Goal: Check status: Check status

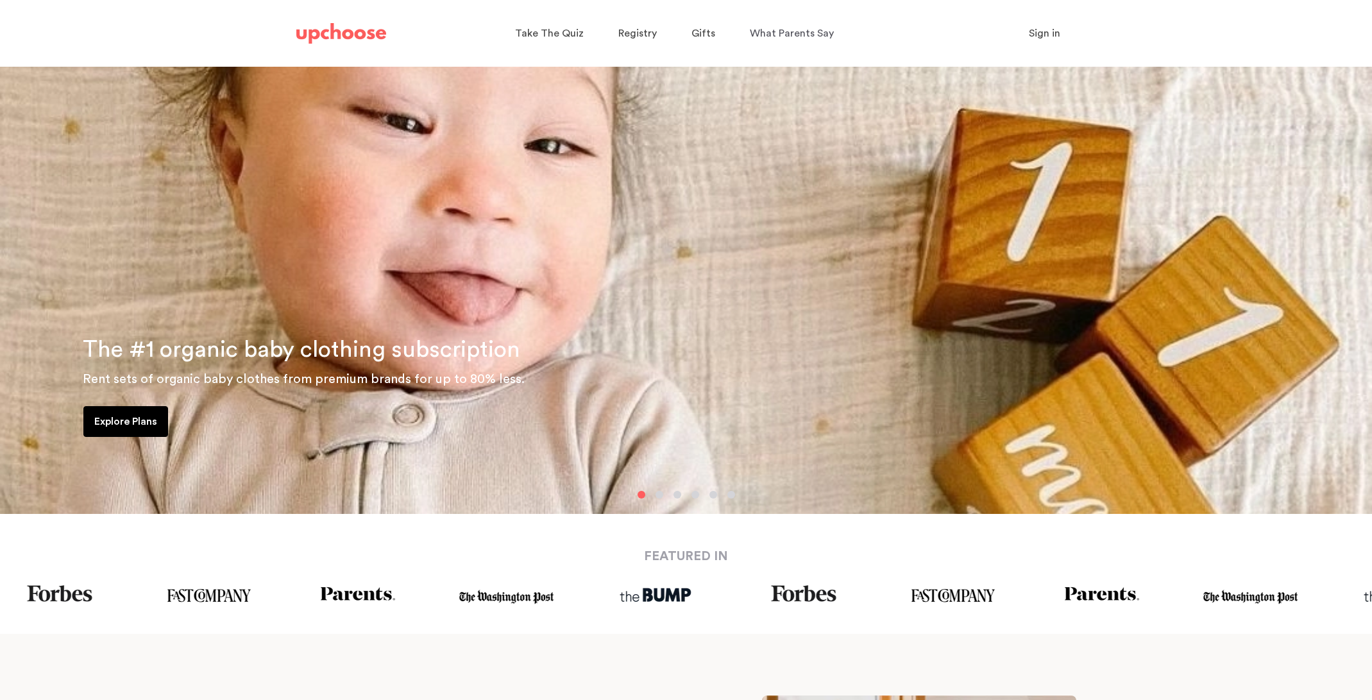
click at [1033, 33] on span "Sign in" at bounding box center [1044, 33] width 31 height 10
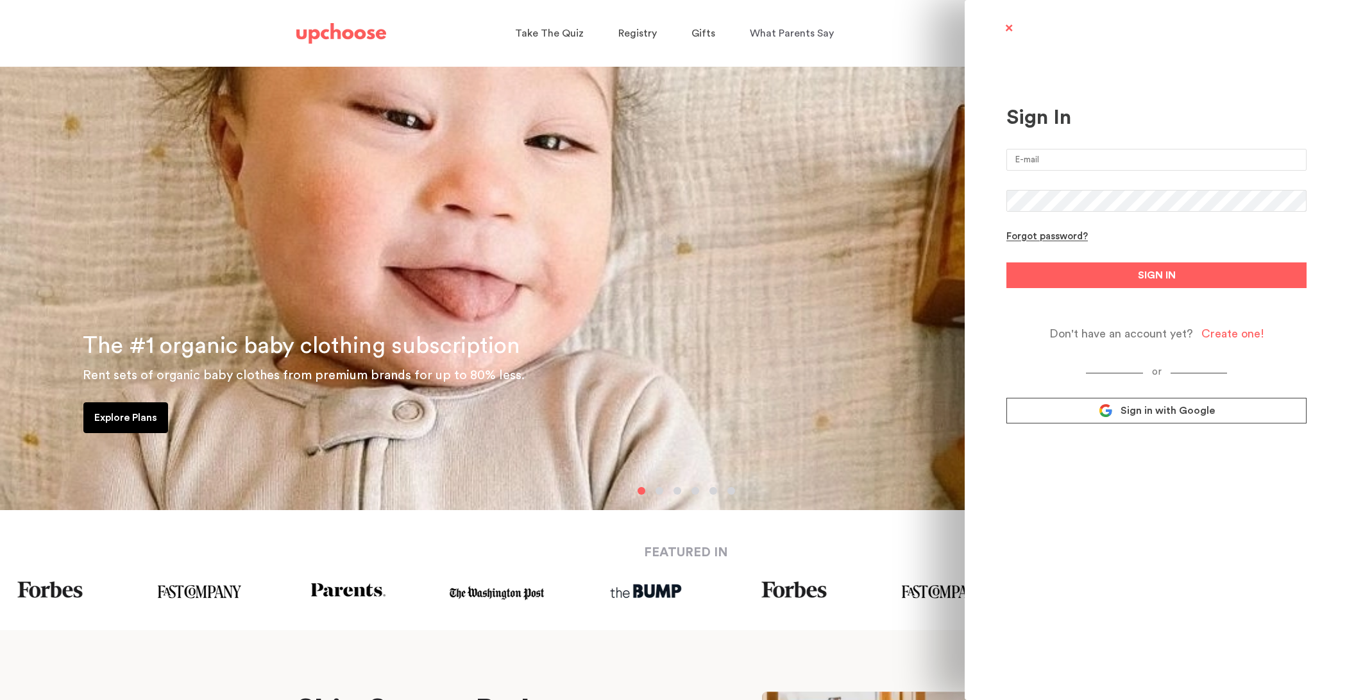
scroll to position [3, 0]
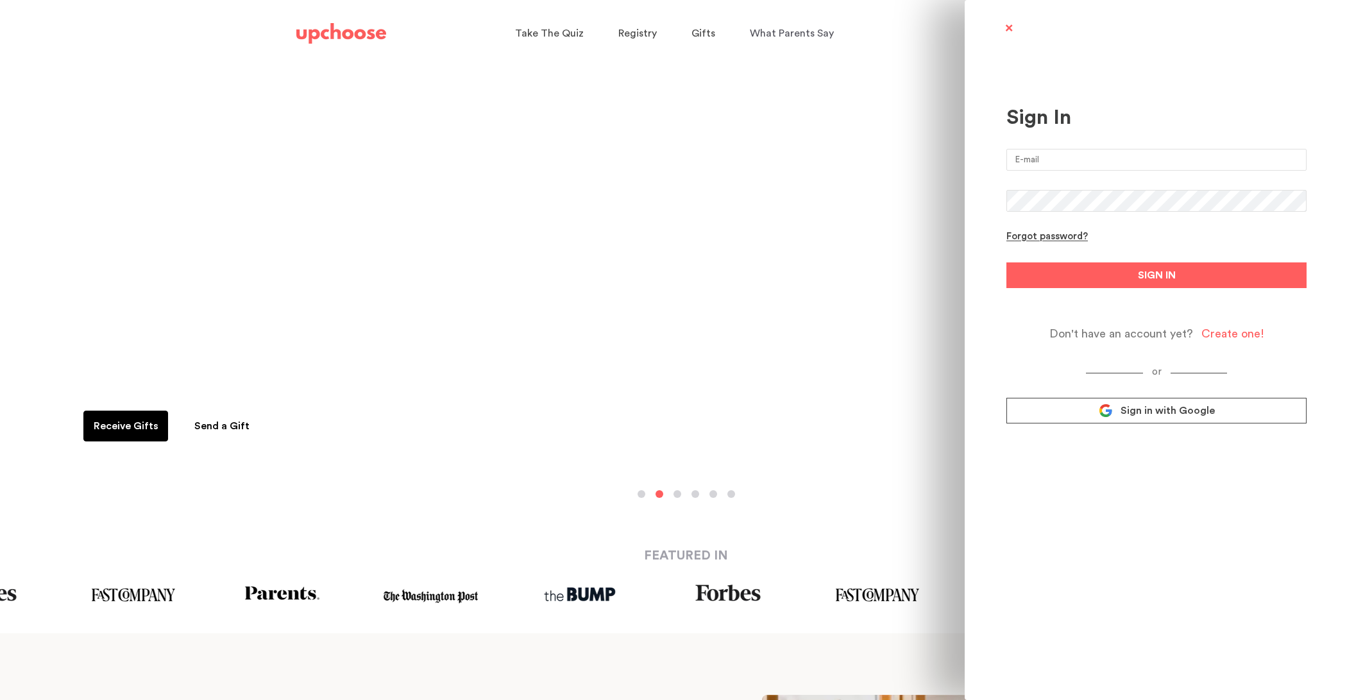
type input "[EMAIL_ADDRESS][DOMAIN_NAME]"
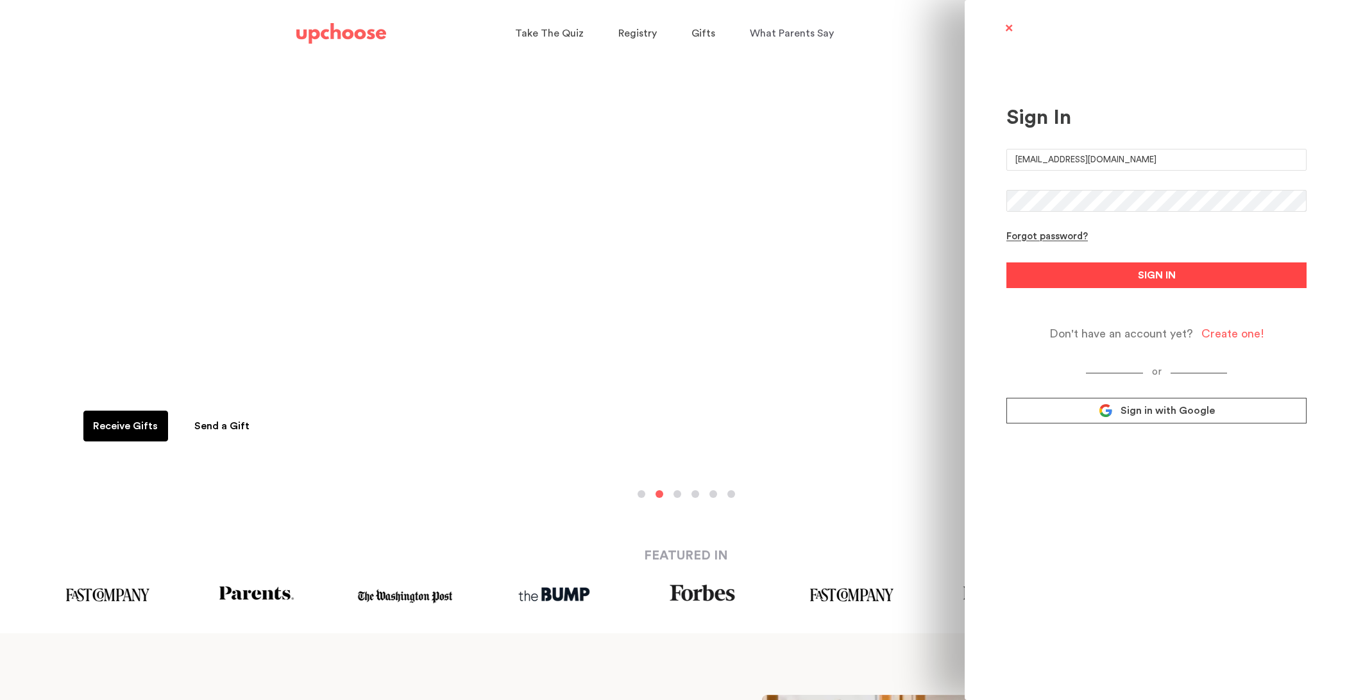
click at [1123, 278] on button "SIGN IN" at bounding box center [1157, 275] width 300 height 26
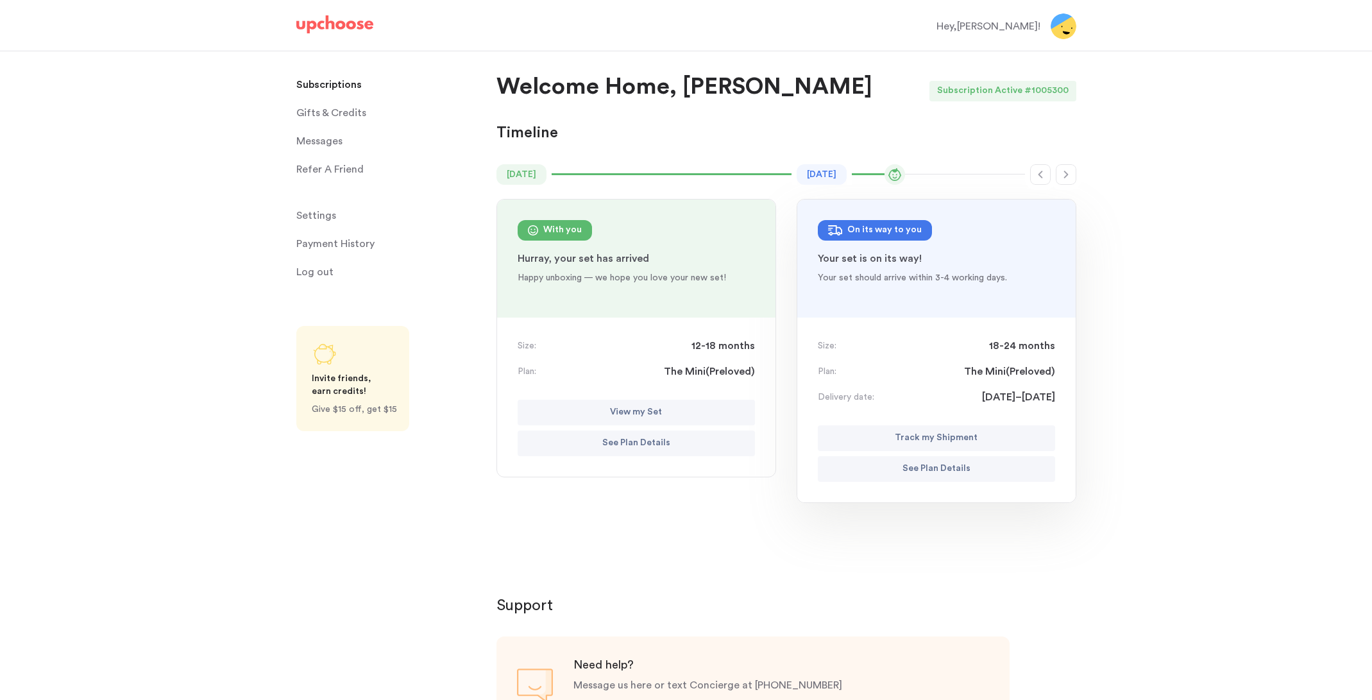
click at [890, 229] on div "On its way to you" at bounding box center [884, 230] width 74 height 15
click at [962, 470] on p "See Plan Details" at bounding box center [937, 468] width 68 height 15
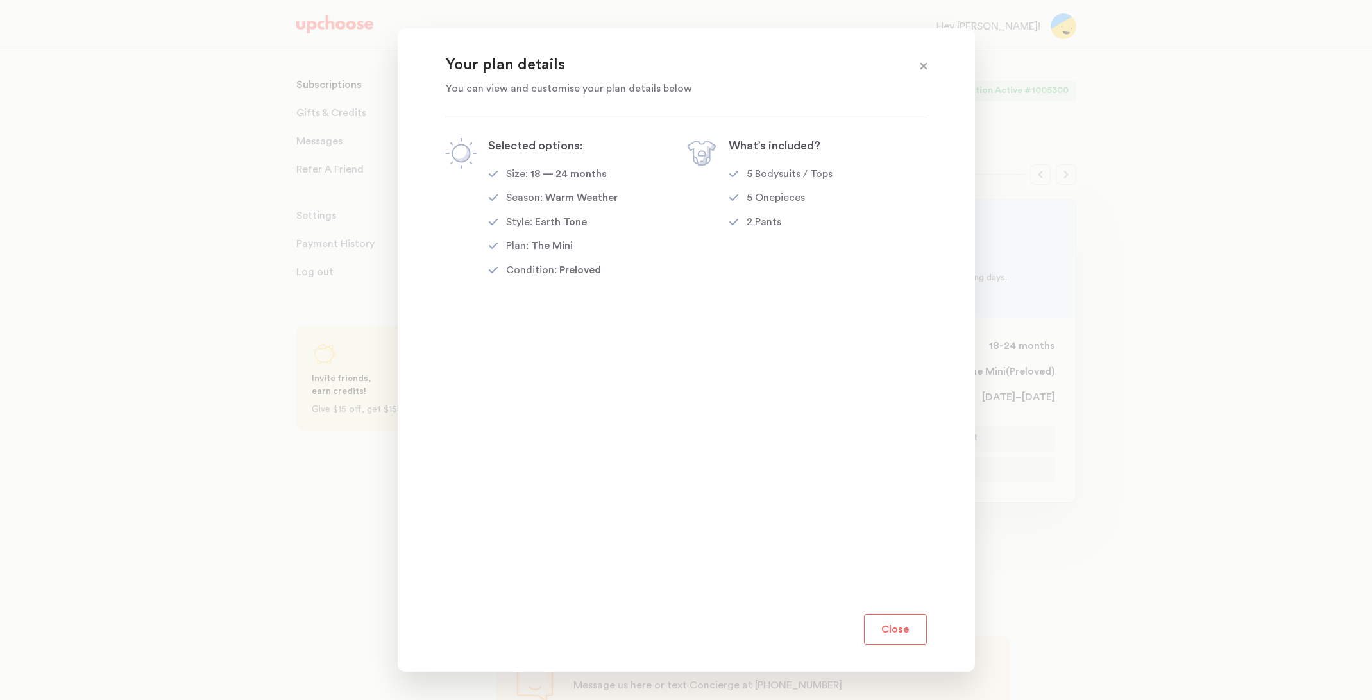
click at [919, 67] on span at bounding box center [923, 66] width 17 height 17
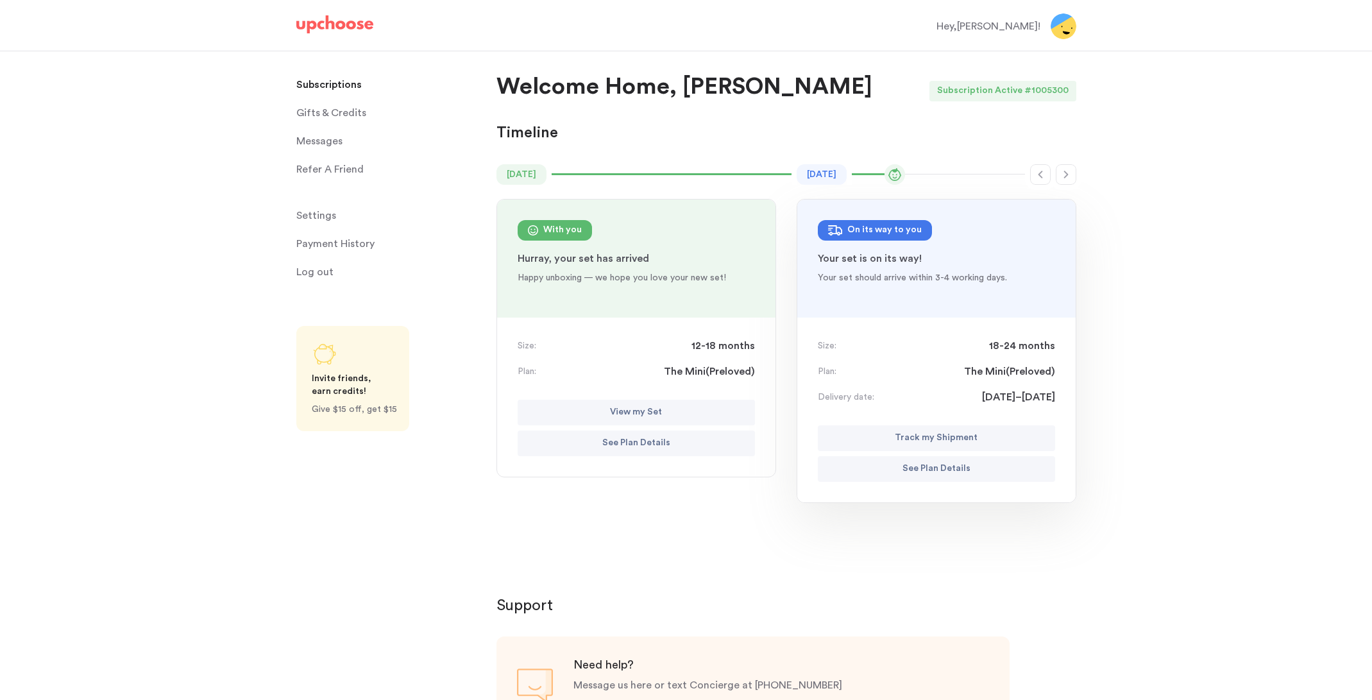
click at [962, 471] on p "See Plan Details" at bounding box center [937, 468] width 68 height 15
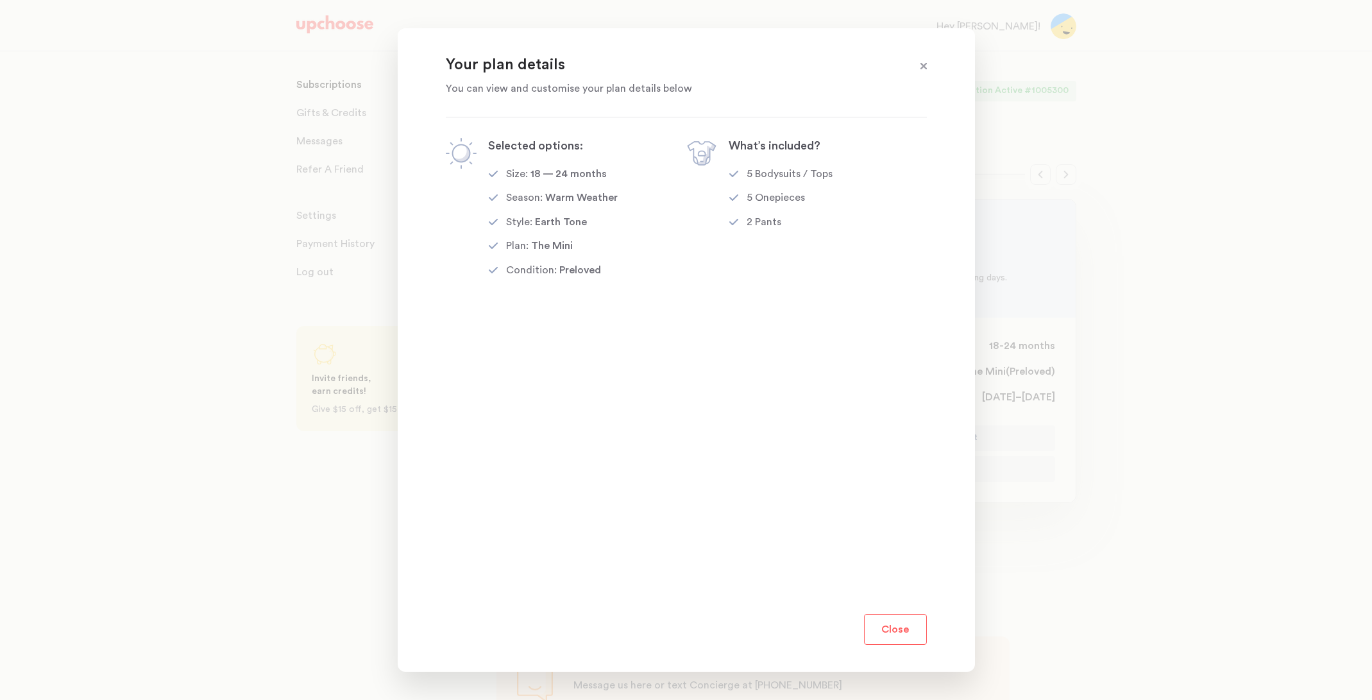
click at [929, 64] on span at bounding box center [923, 66] width 17 height 17
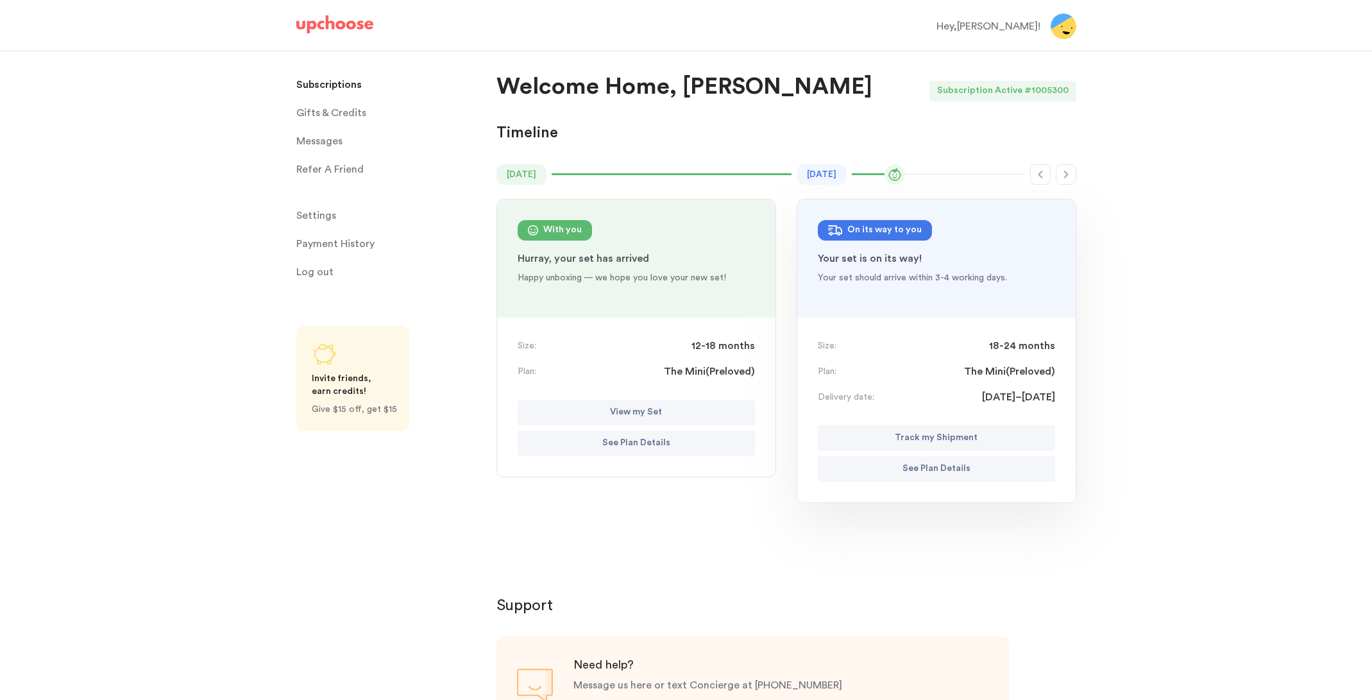
click at [692, 438] on button "See Plan Details" at bounding box center [636, 443] width 237 height 26
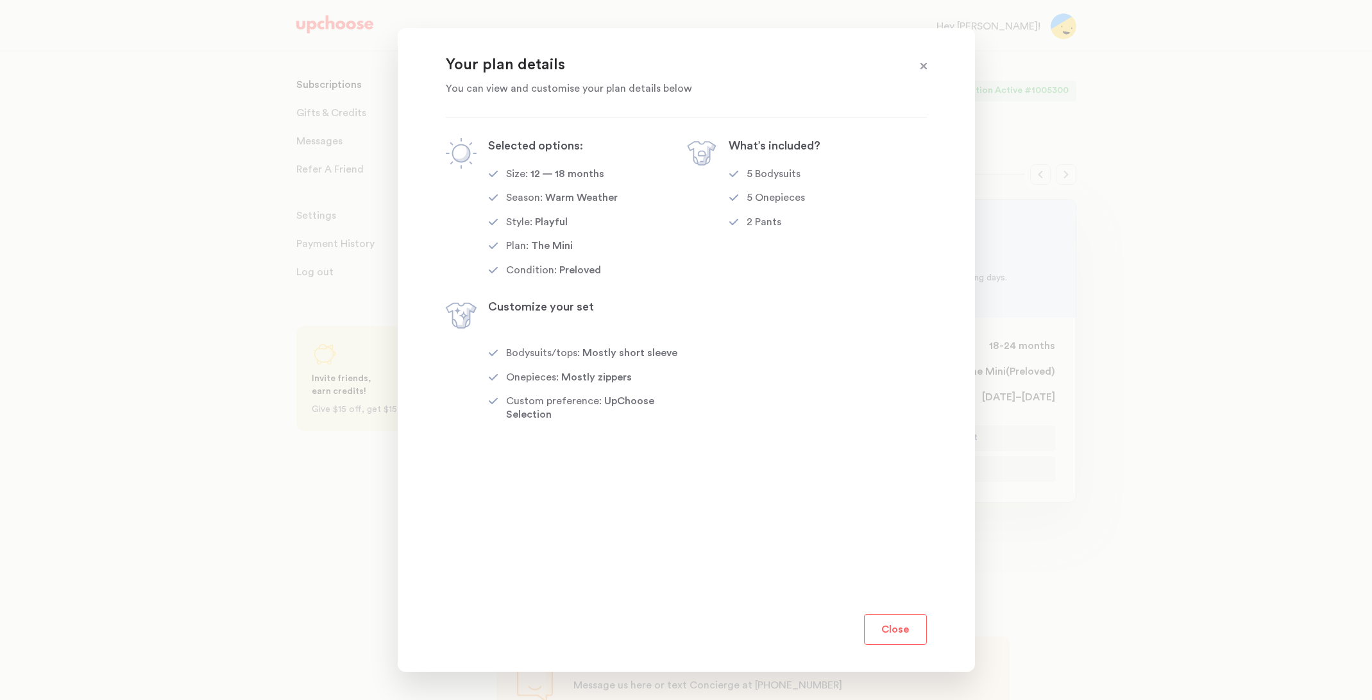
click at [915, 71] on span at bounding box center [923, 66] width 17 height 17
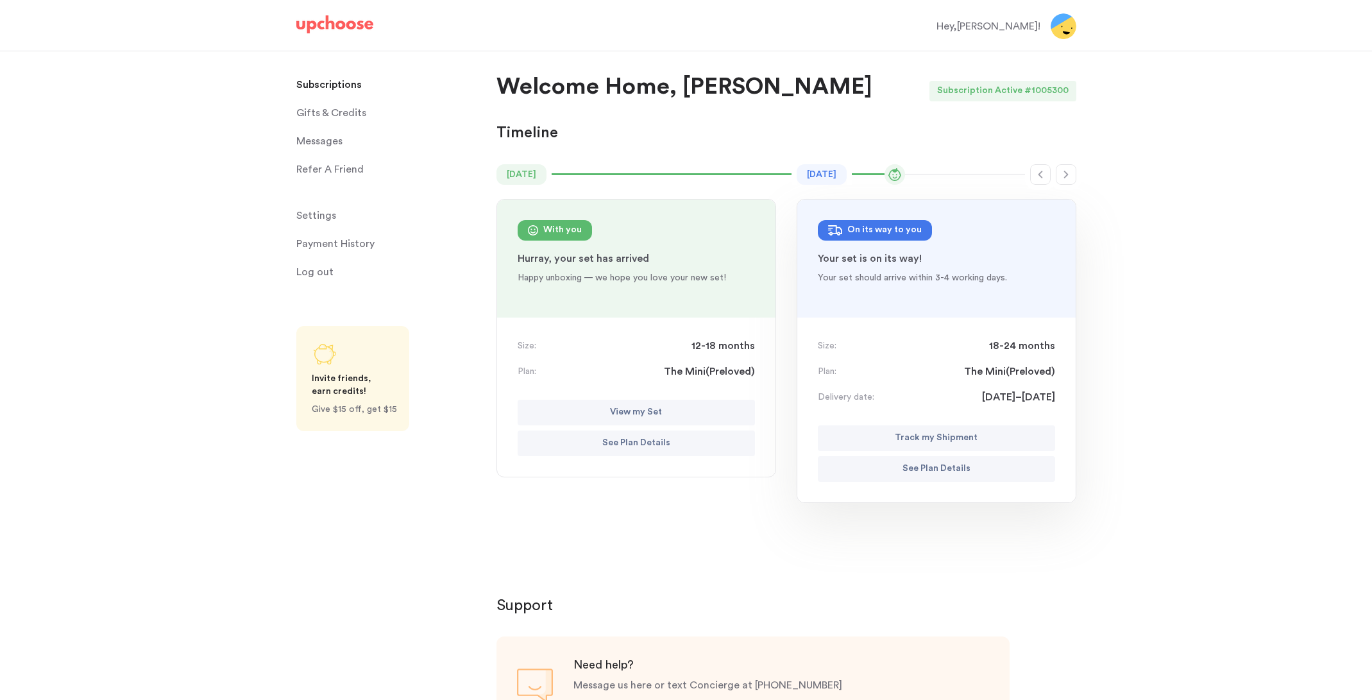
click at [1064, 174] on icon "button" at bounding box center [1066, 174] width 10 height 10
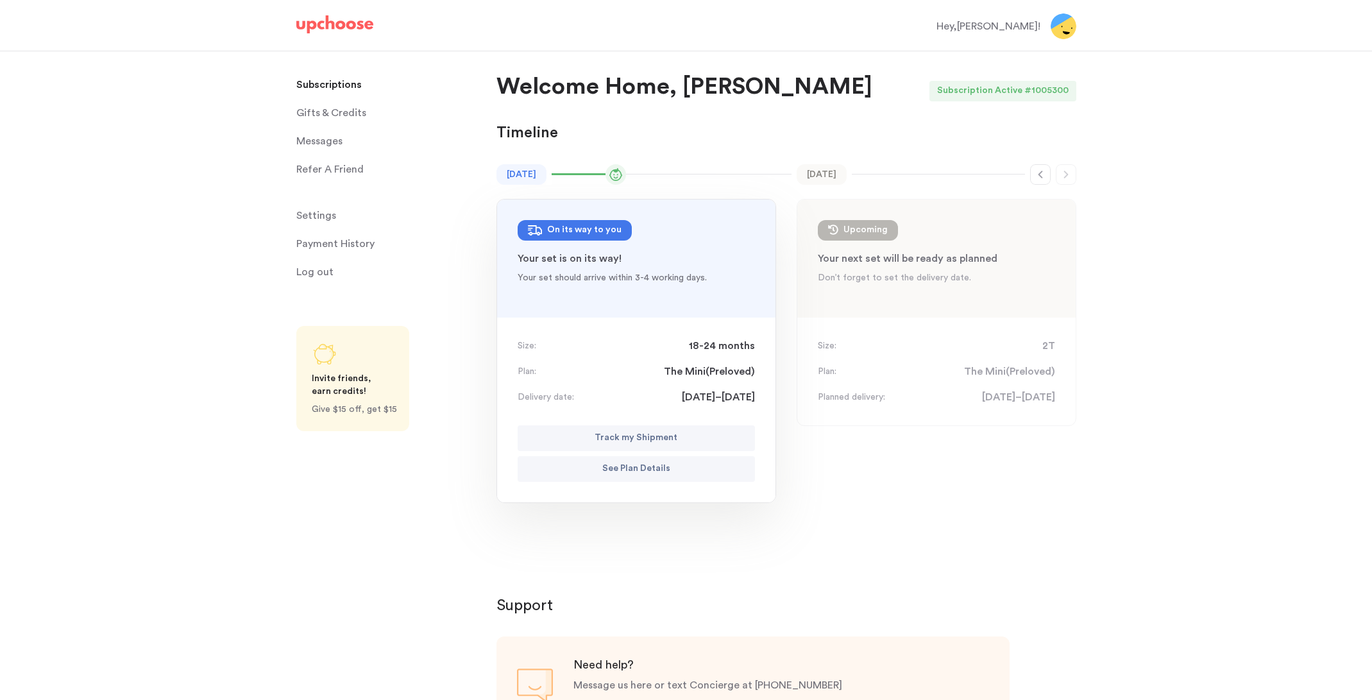
click at [656, 439] on p "Track my Shipment" at bounding box center [636, 437] width 83 height 15
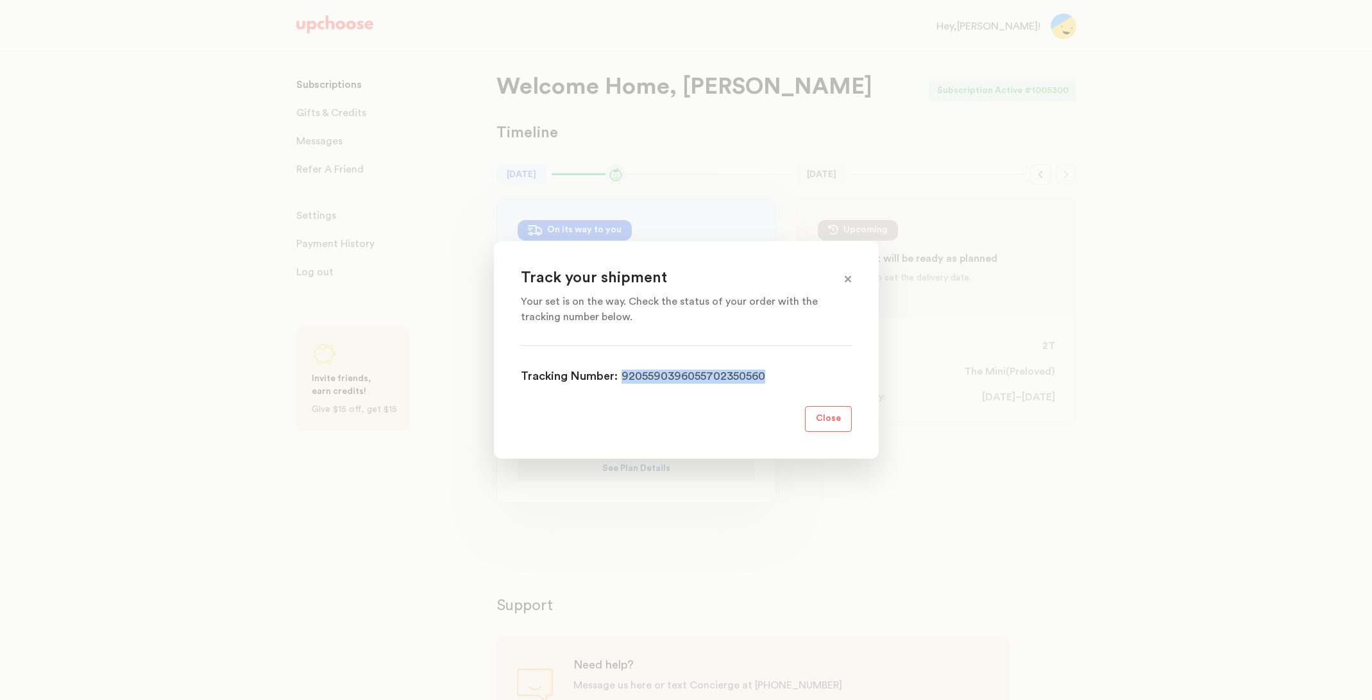
drag, startPoint x: 792, startPoint y: 385, endPoint x: 621, endPoint y: 379, distance: 170.7
click at [621, 379] on section "Track your shipment Your set is on the way. Check the status of your order with…" at bounding box center [686, 349] width 385 height 217
copy div "9205590396055702350560"
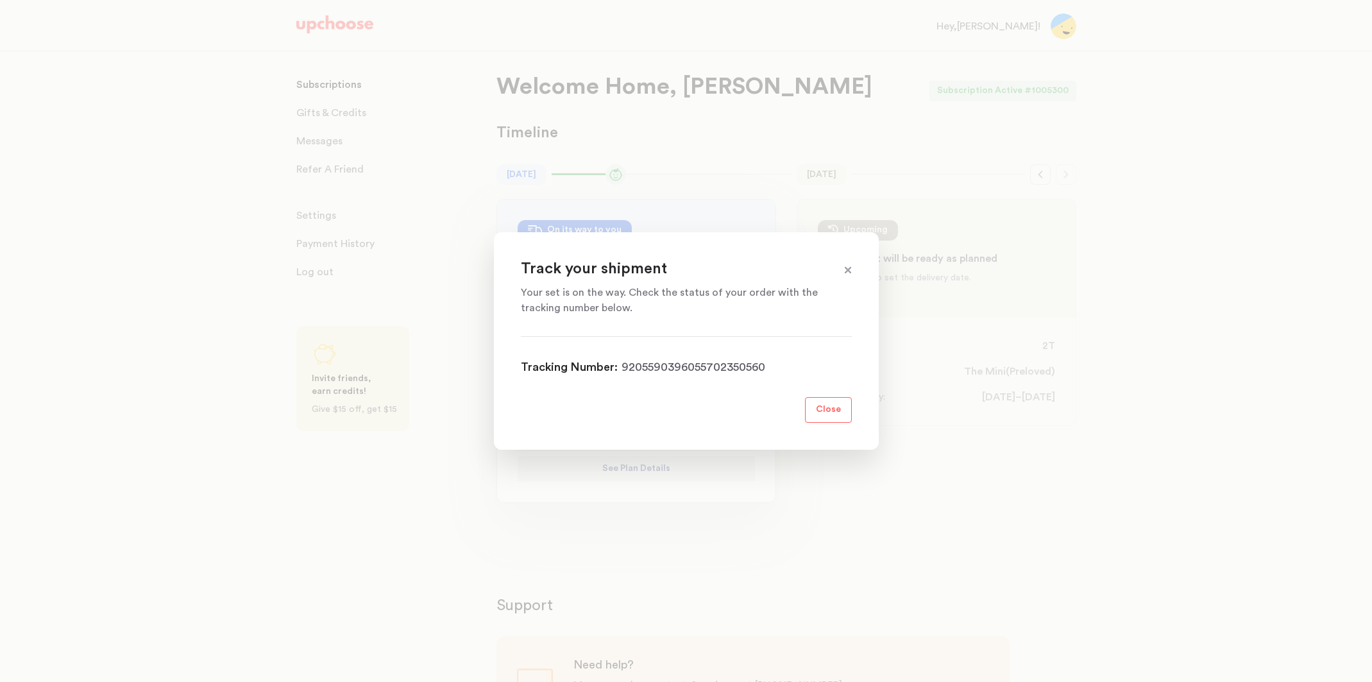
click at [844, 266] on span at bounding box center [848, 270] width 17 height 17
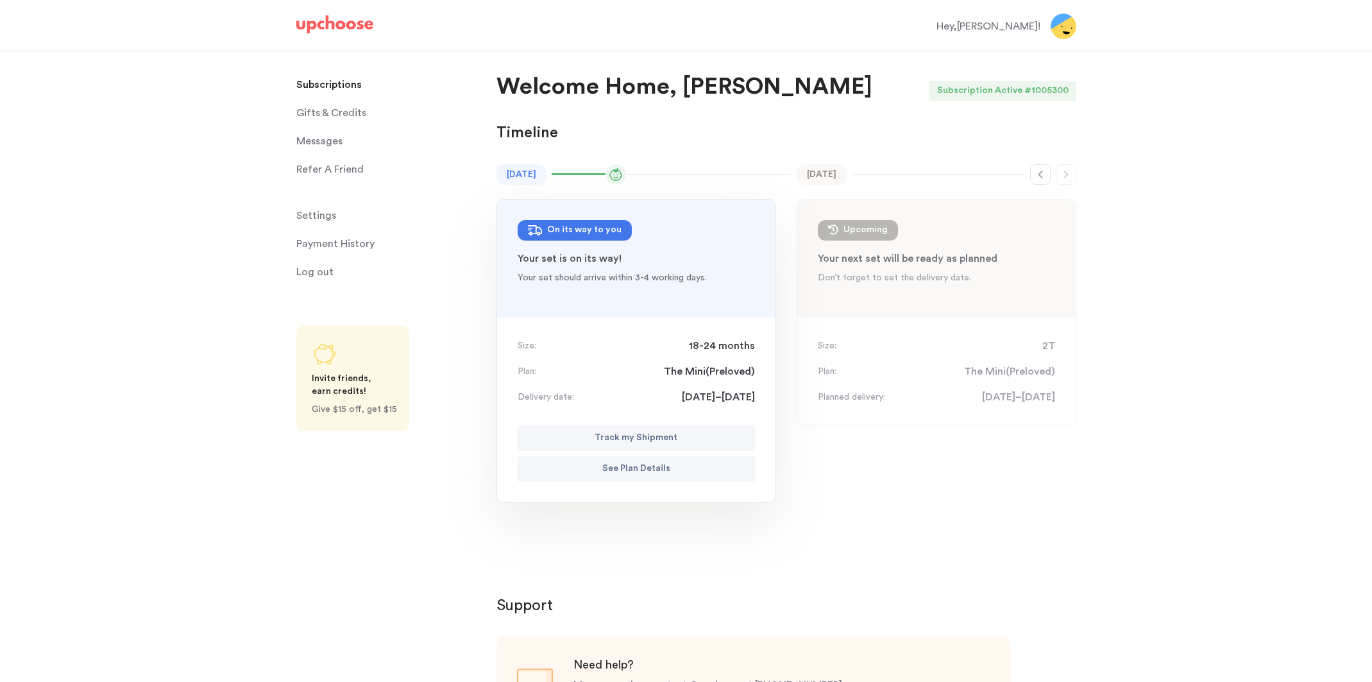
click at [1024, 28] on div "Hey, Jennifer !" at bounding box center [989, 26] width 104 height 15
click at [1069, 26] on img at bounding box center [1064, 26] width 26 height 26
drag, startPoint x: 309, startPoint y: 271, endPoint x: 477, endPoint y: 183, distance: 189.4
click at [311, 271] on span "Log out" at bounding box center [314, 272] width 37 height 26
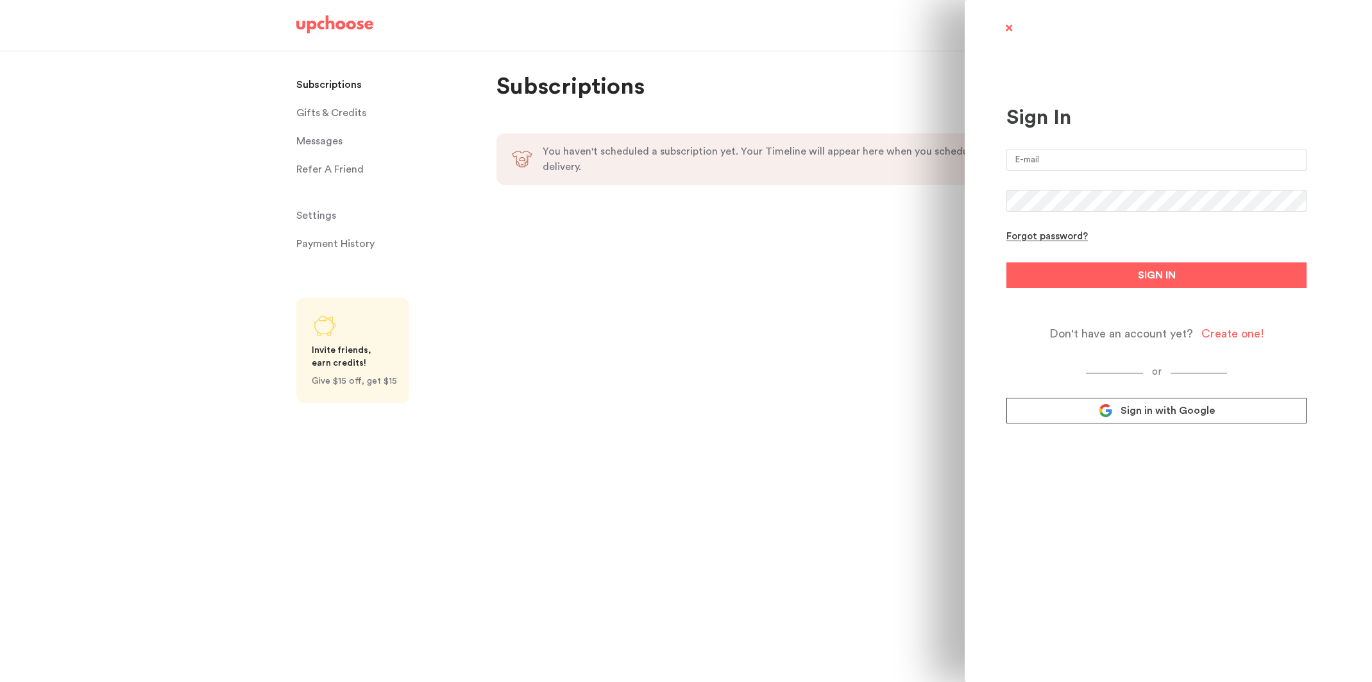
type input "[EMAIL_ADDRESS][DOMAIN_NAME]"
click at [1086, 281] on button "SIGN IN" at bounding box center [1157, 275] width 300 height 26
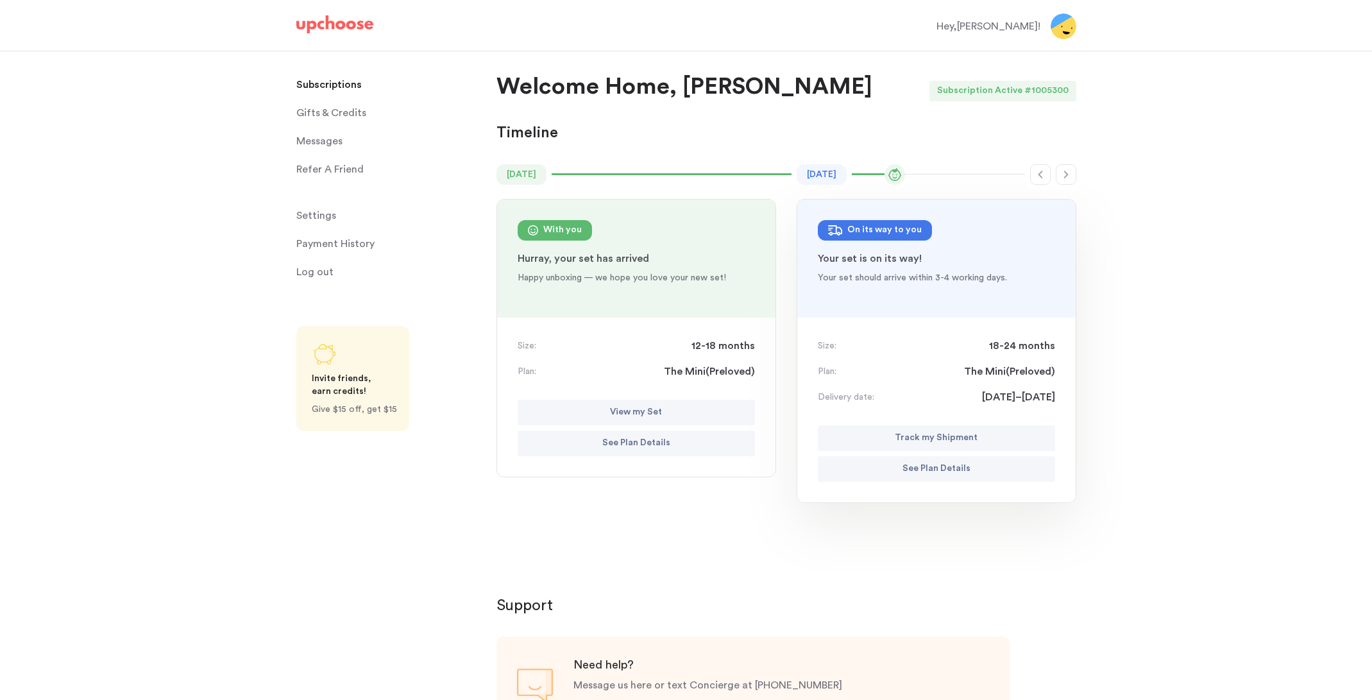
click at [980, 29] on div "Hey, Jennifer !" at bounding box center [989, 26] width 104 height 15
click at [312, 274] on span "Log out" at bounding box center [314, 272] width 37 height 26
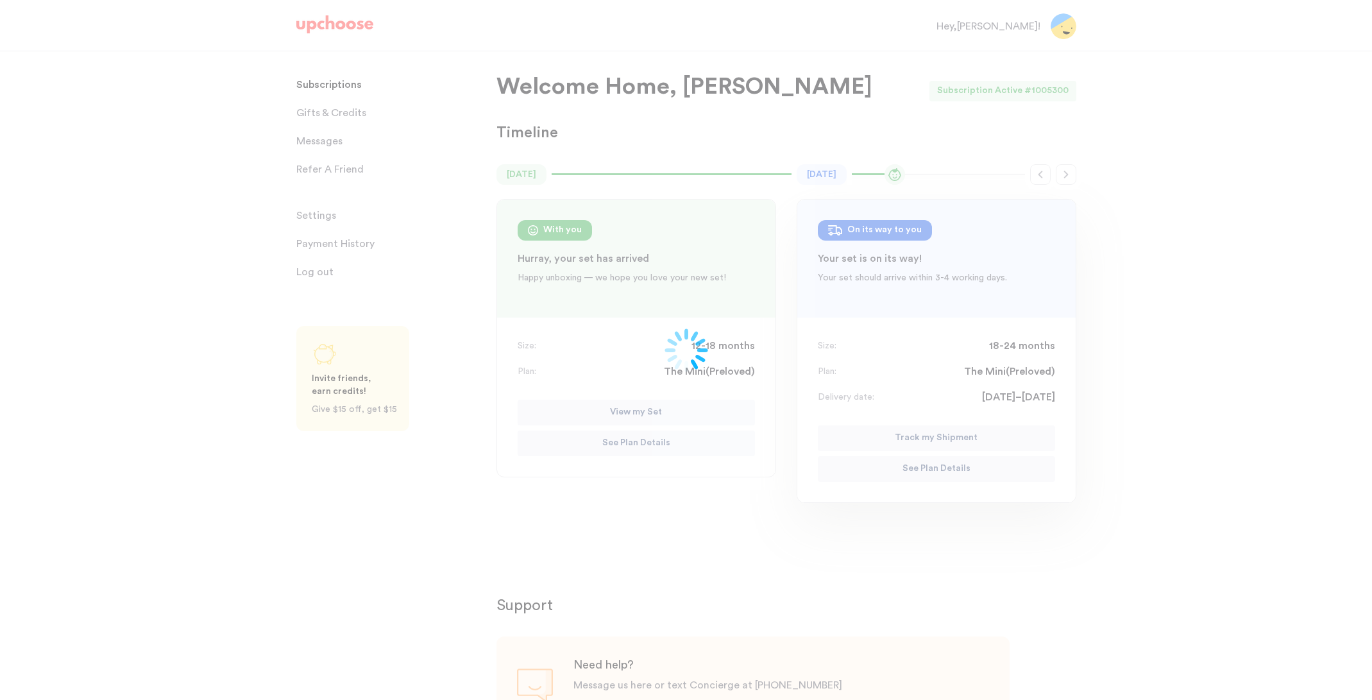
scroll to position [0, 1]
